Goal: Find specific page/section: Find specific page/section

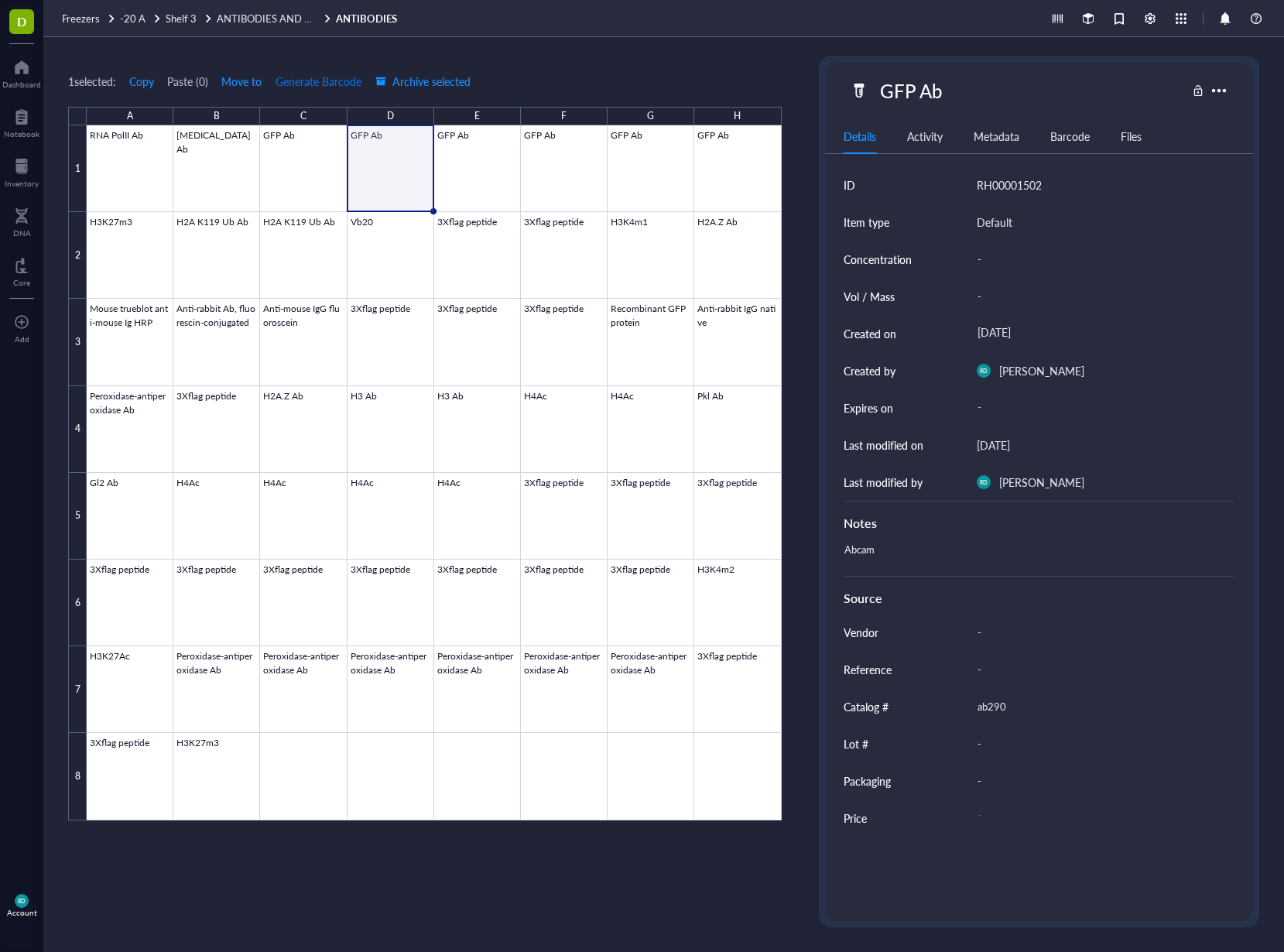
click at [308, 88] on span "Generate Barcode" at bounding box center [319, 81] width 86 height 12
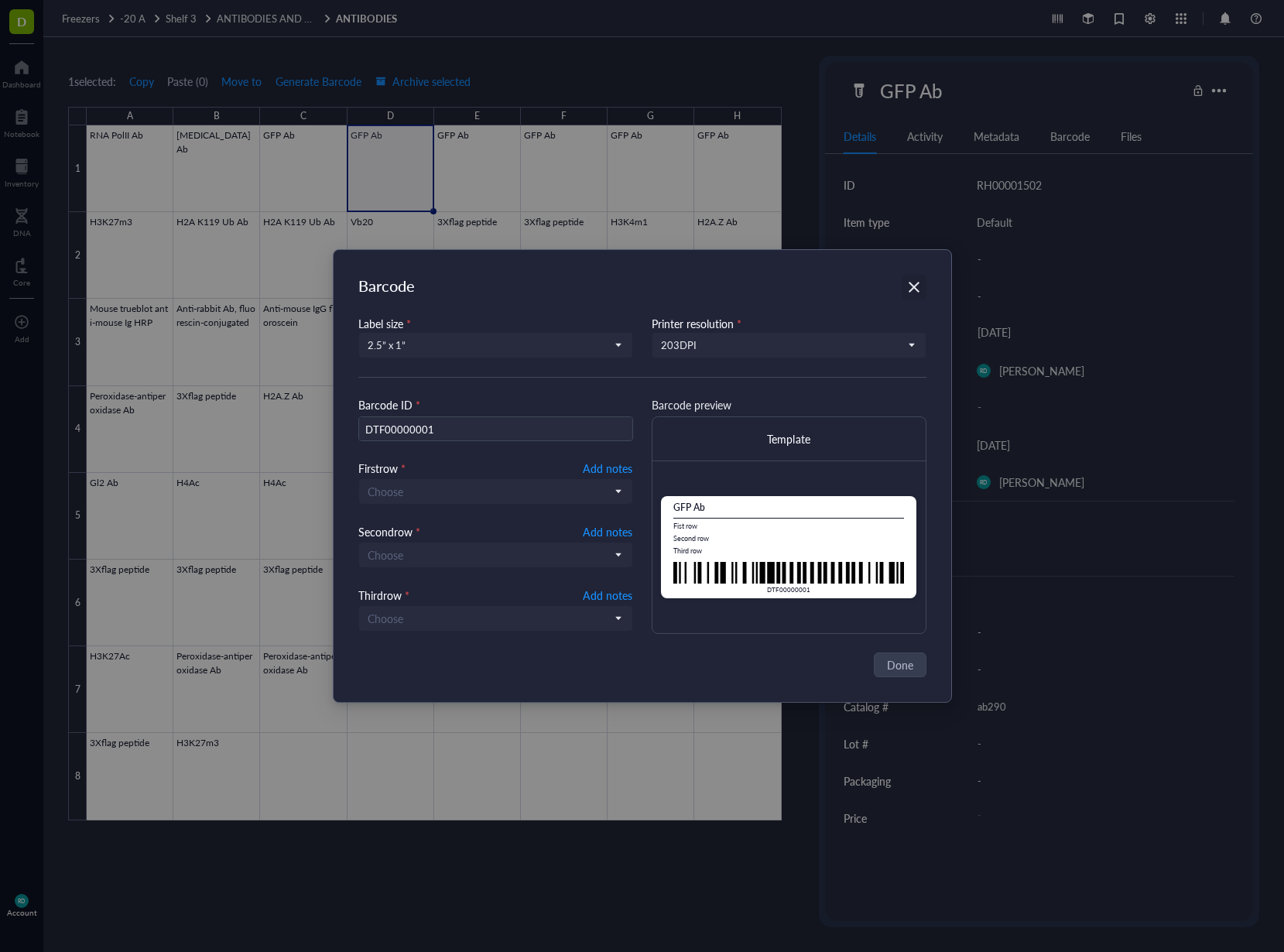
click at [911, 286] on icon "Close" at bounding box center [914, 287] width 15 height 15
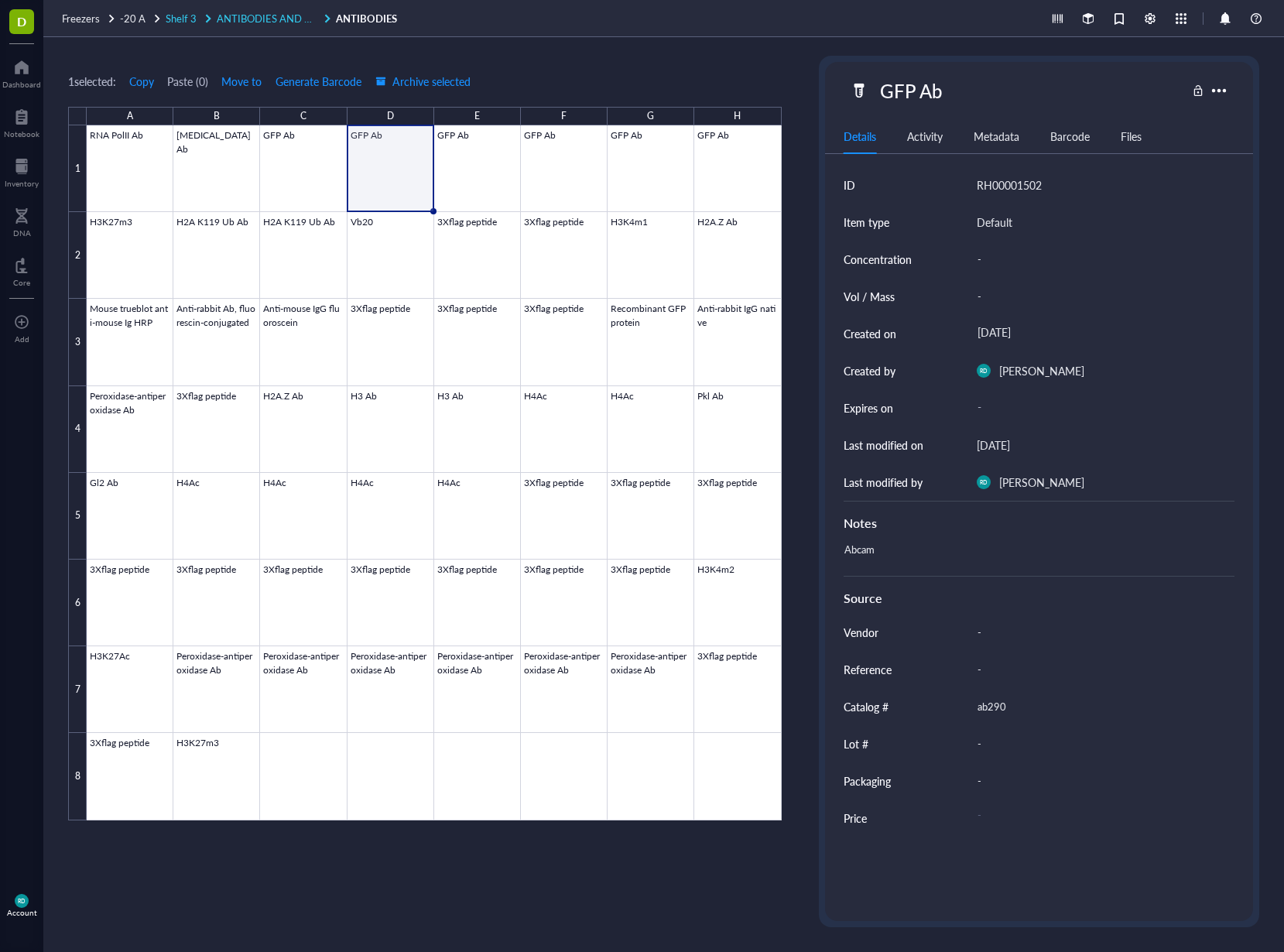
click at [220, 21] on span "ANTIBODIES AND OVERFLOW REAGENTS" at bounding box center [316, 18] width 199 height 15
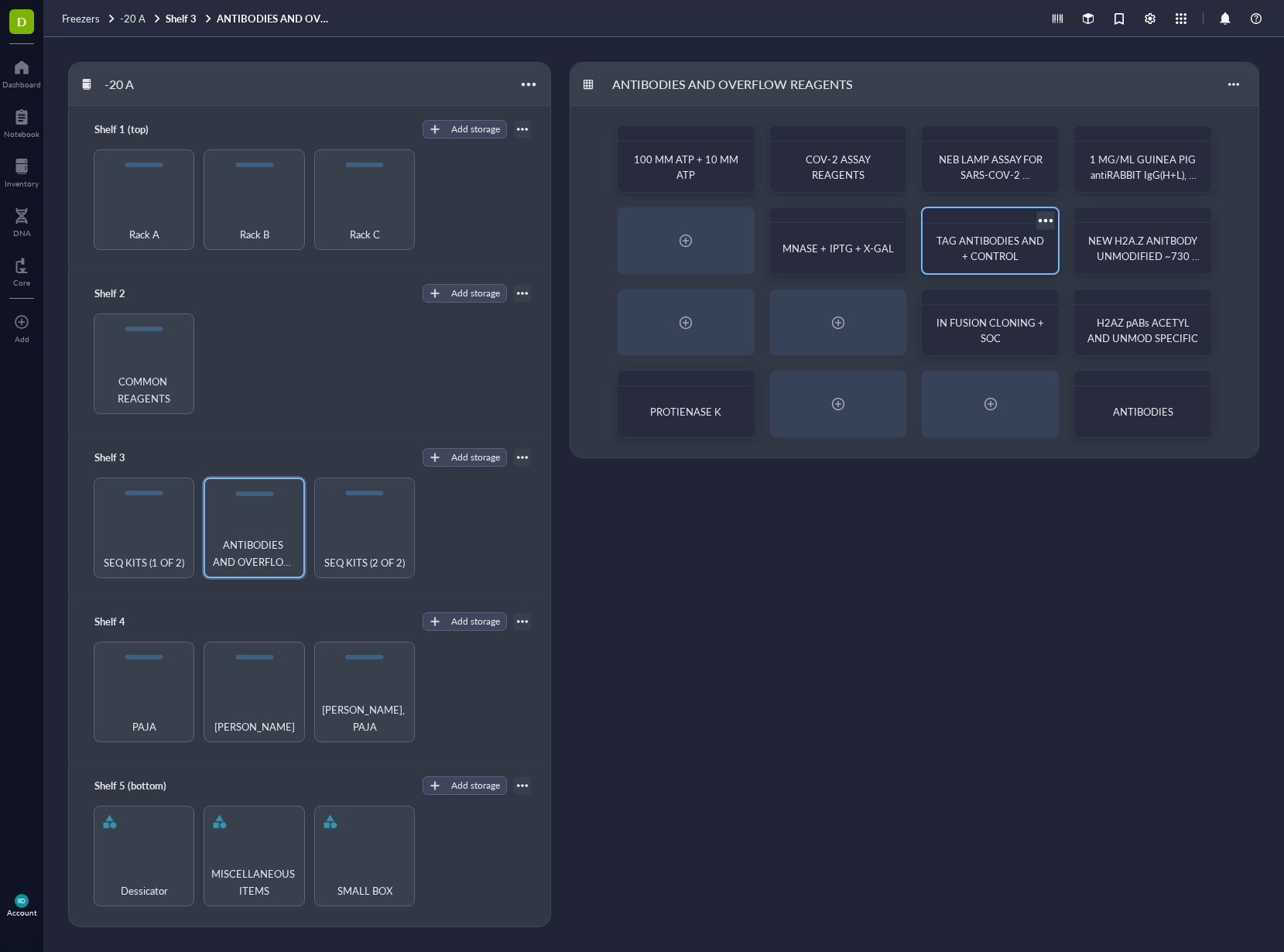
click at [1006, 242] on span "TAG ANTIBODIES AND + CONTROL" at bounding box center [991, 247] width 110 height 30
click at [111, 211] on div "Rack A" at bounding box center [144, 225] width 85 height 34
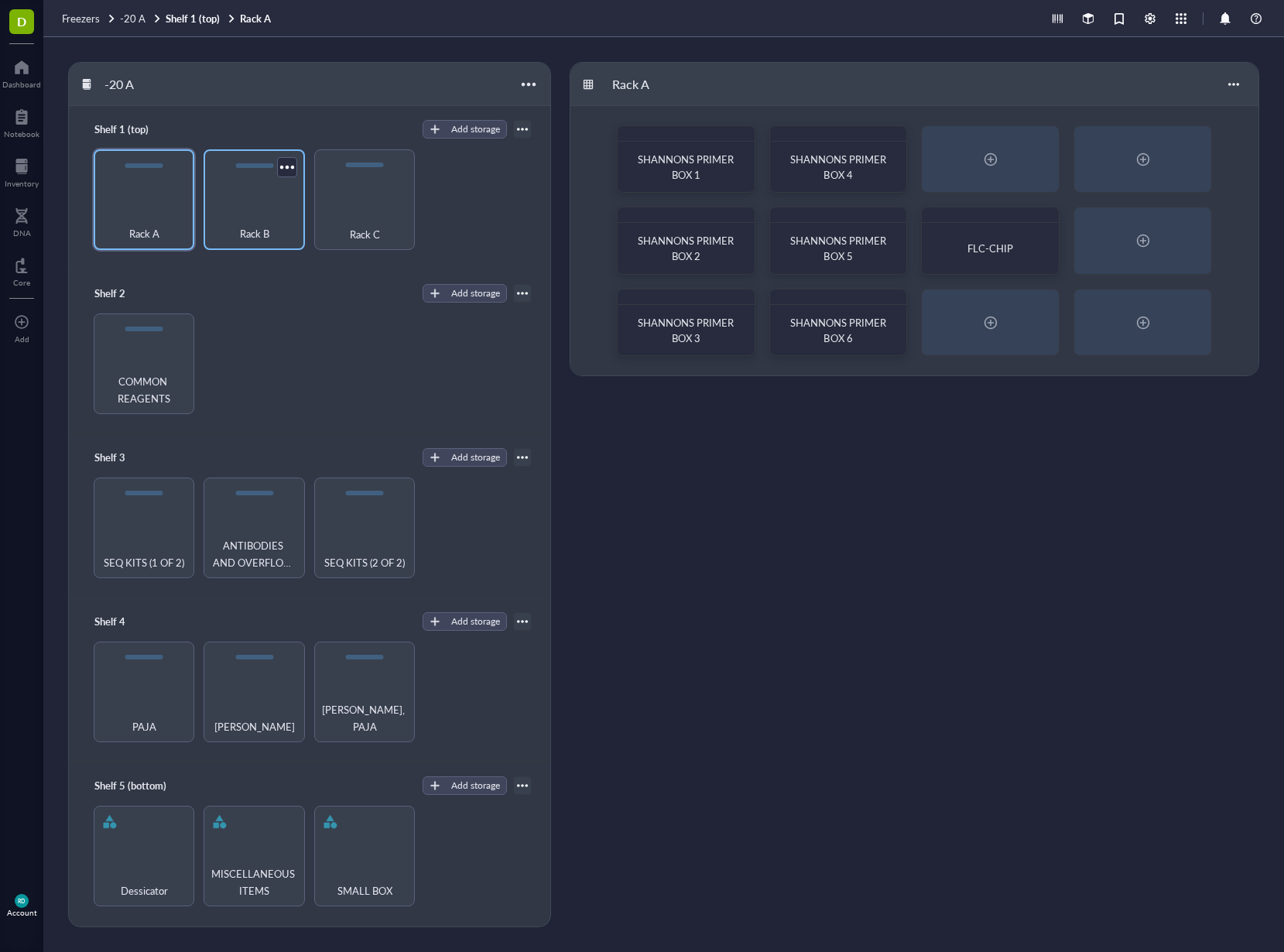
click at [260, 238] on span "Rack B" at bounding box center [255, 234] width 29 height 17
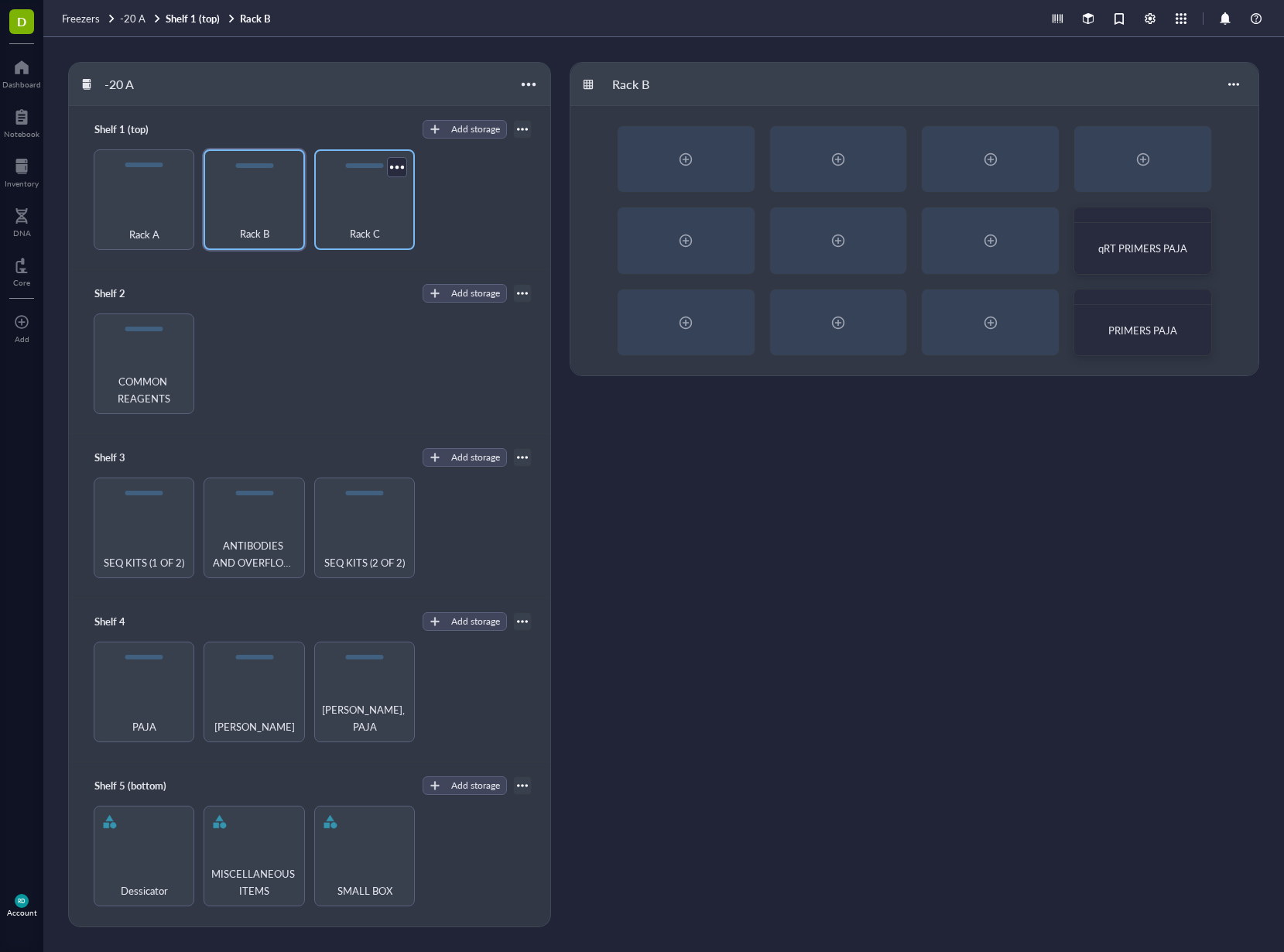
click at [393, 237] on div "Rack C" at bounding box center [365, 225] width 85 height 34
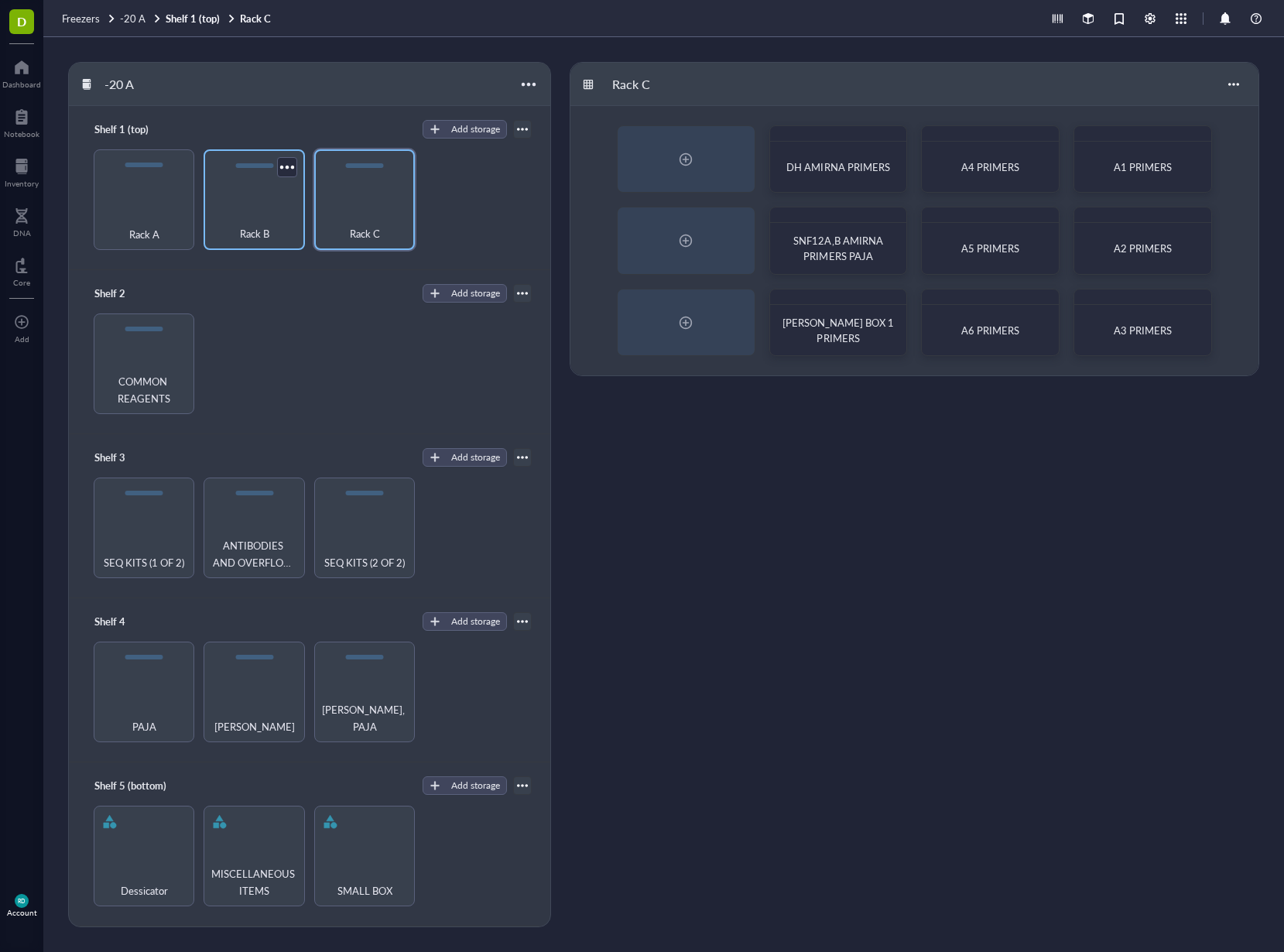
click at [287, 230] on div "Rack B" at bounding box center [254, 225] width 85 height 34
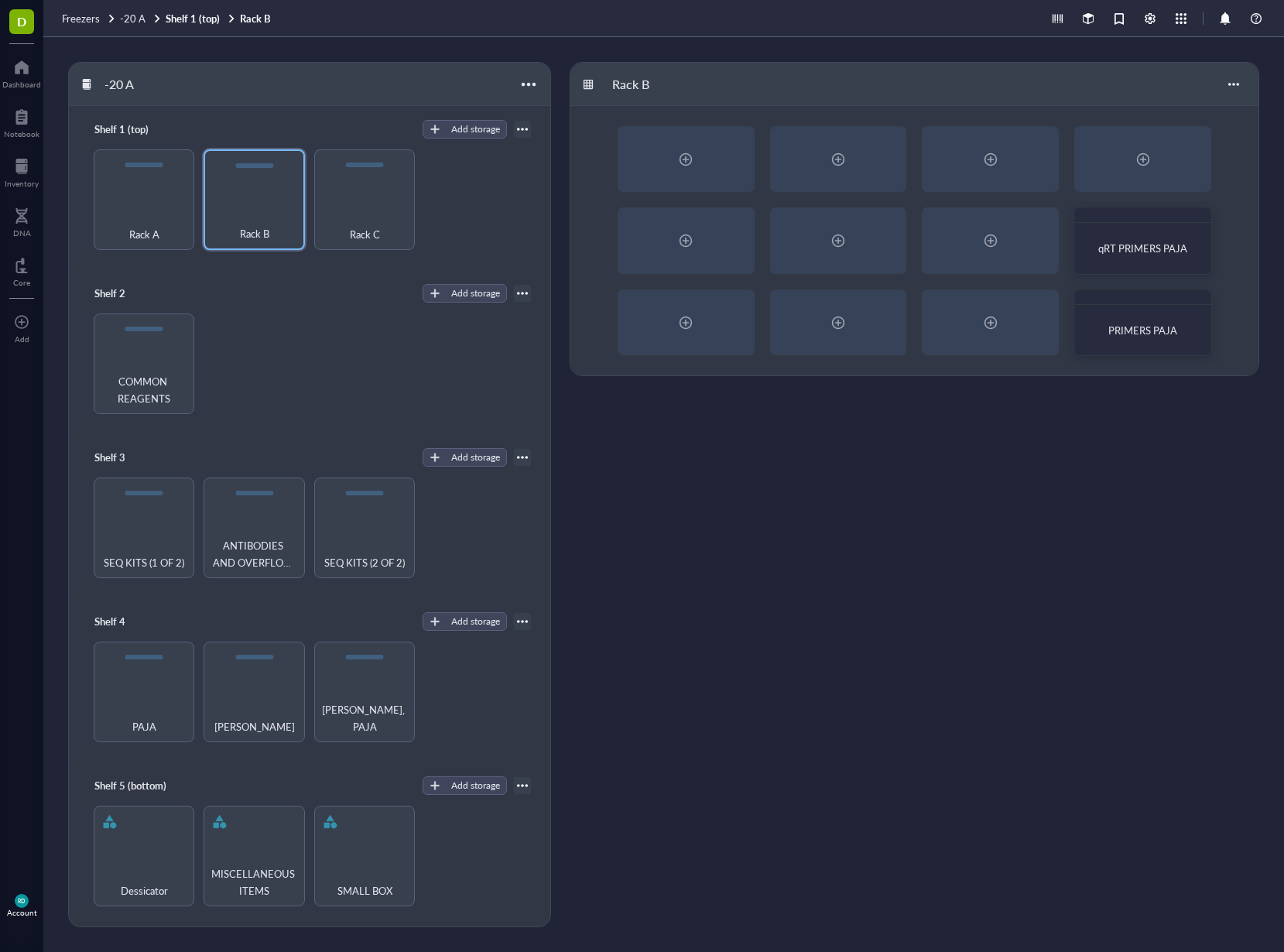
click at [511, 401] on div "COMMON REAGENTS" at bounding box center [310, 364] width 444 height 101
click at [269, 701] on div "[PERSON_NAME]" at bounding box center [254, 718] width 85 height 34
